Goal: Task Accomplishment & Management: Manage account settings

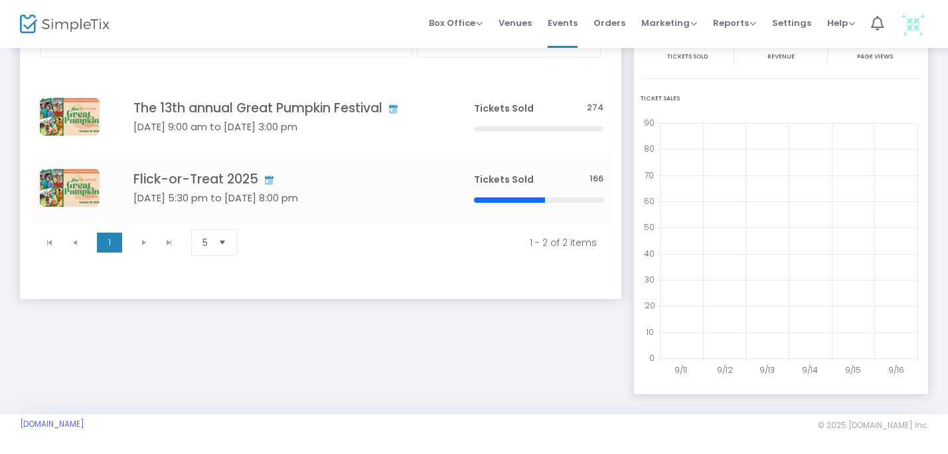
scroll to position [104, 0]
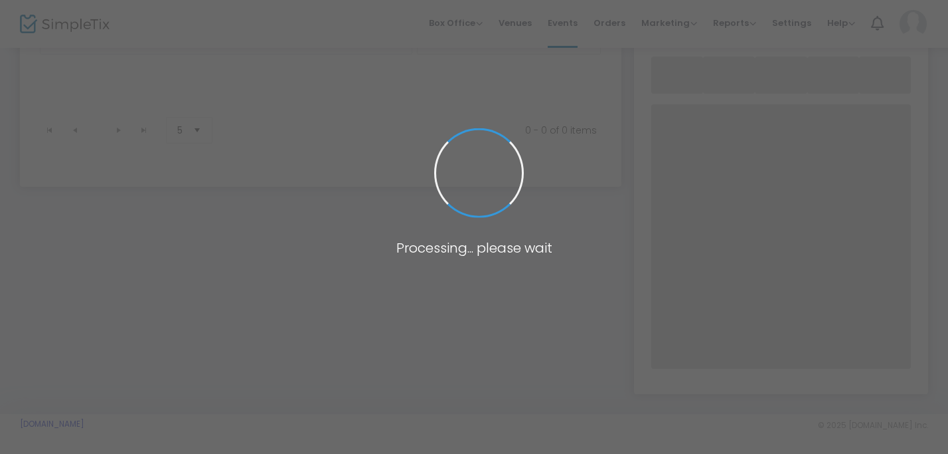
scroll to position [104, 0]
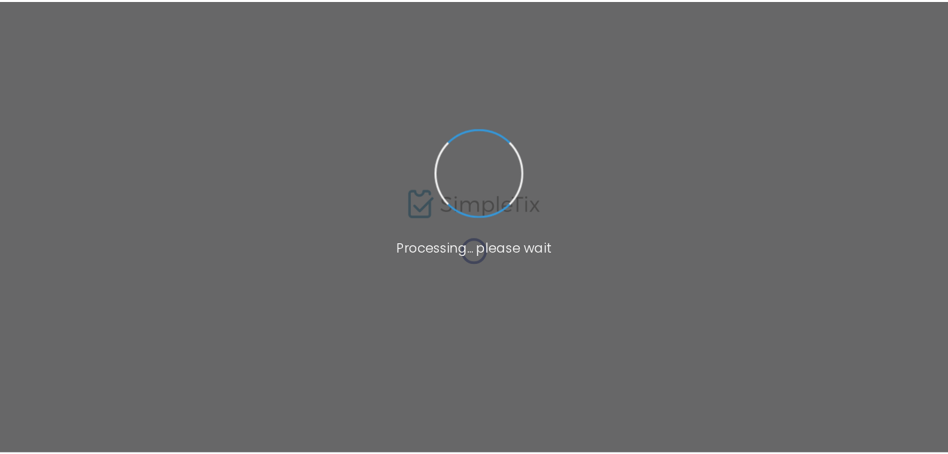
scroll to position [65, 0]
